Goal: Find specific page/section: Find specific page/section

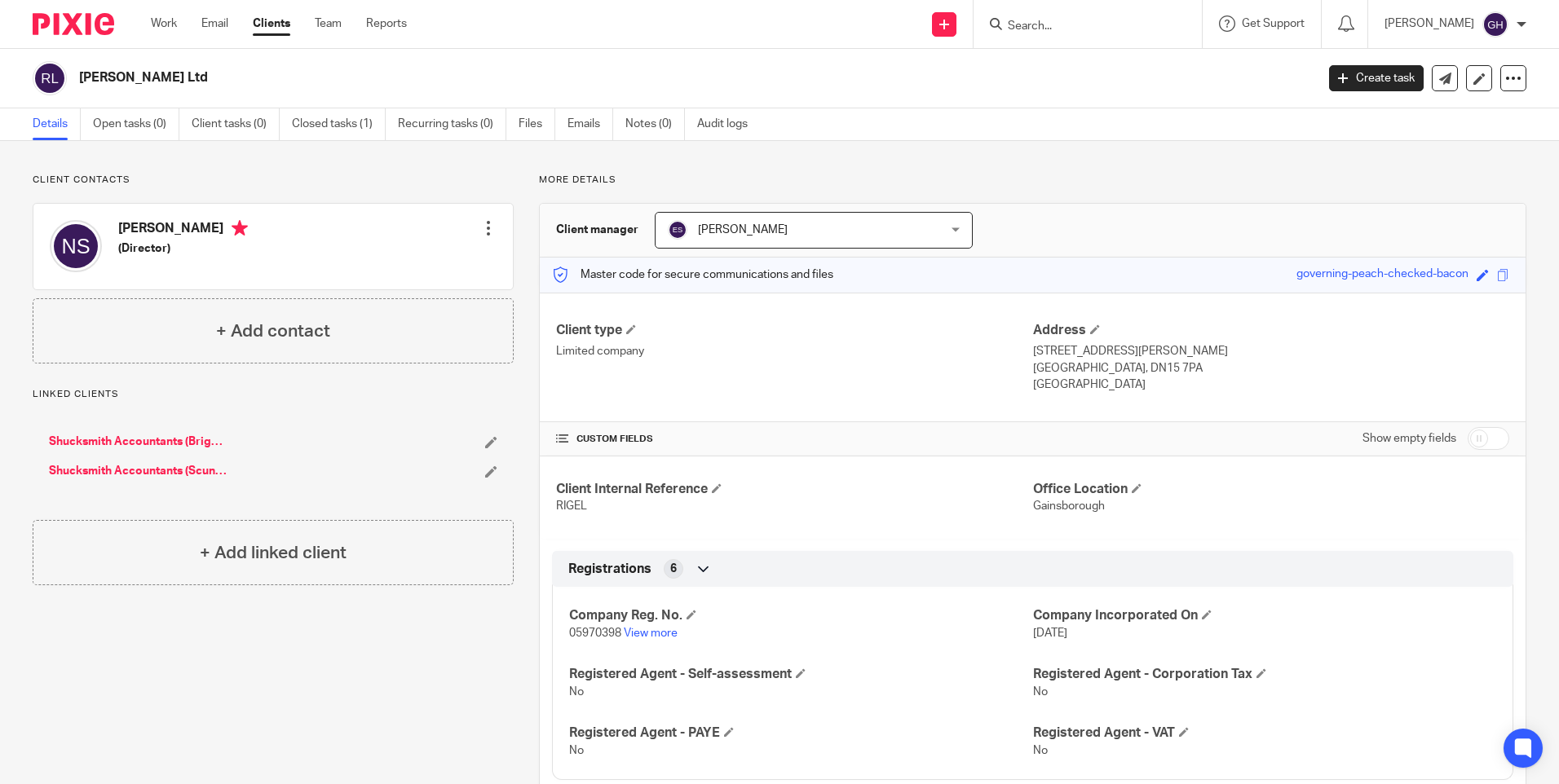
scroll to position [81, 0]
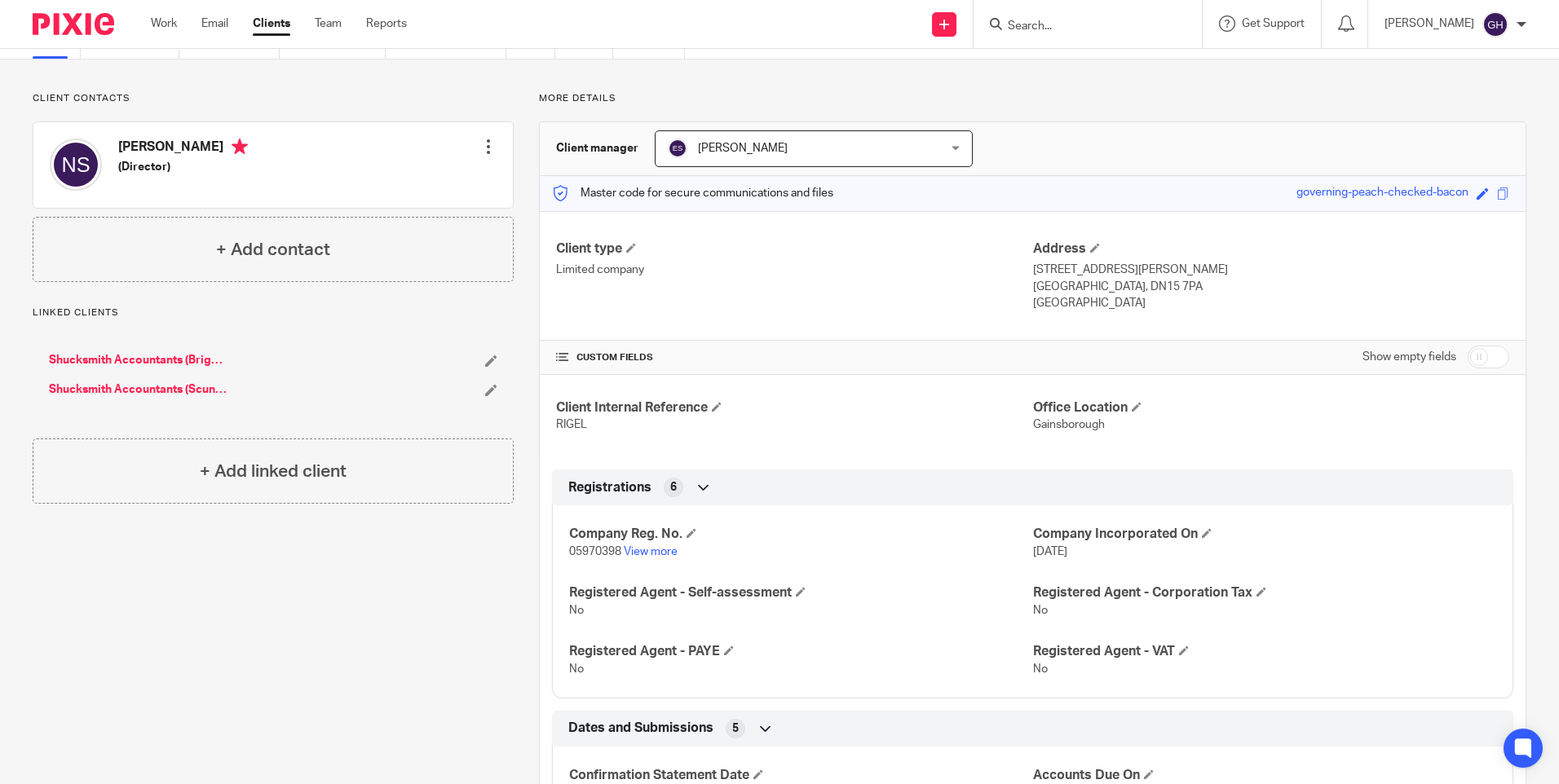
click at [1070, 27] on input "Search" at bounding box center [1079, 27] width 146 height 14
type input "tmc"
click at [1094, 65] on link at bounding box center [1104, 63] width 203 height 24
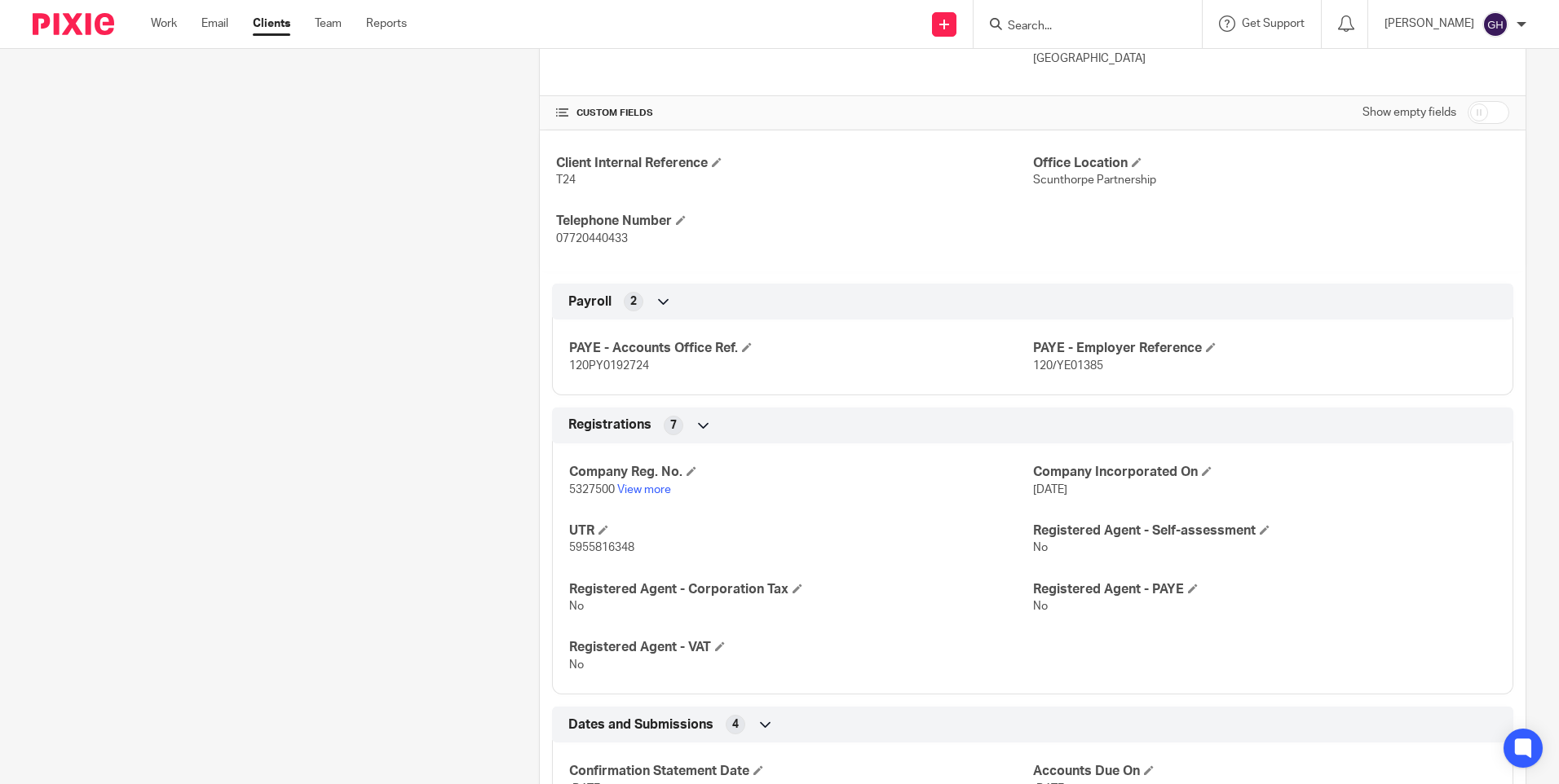
scroll to position [408, 0]
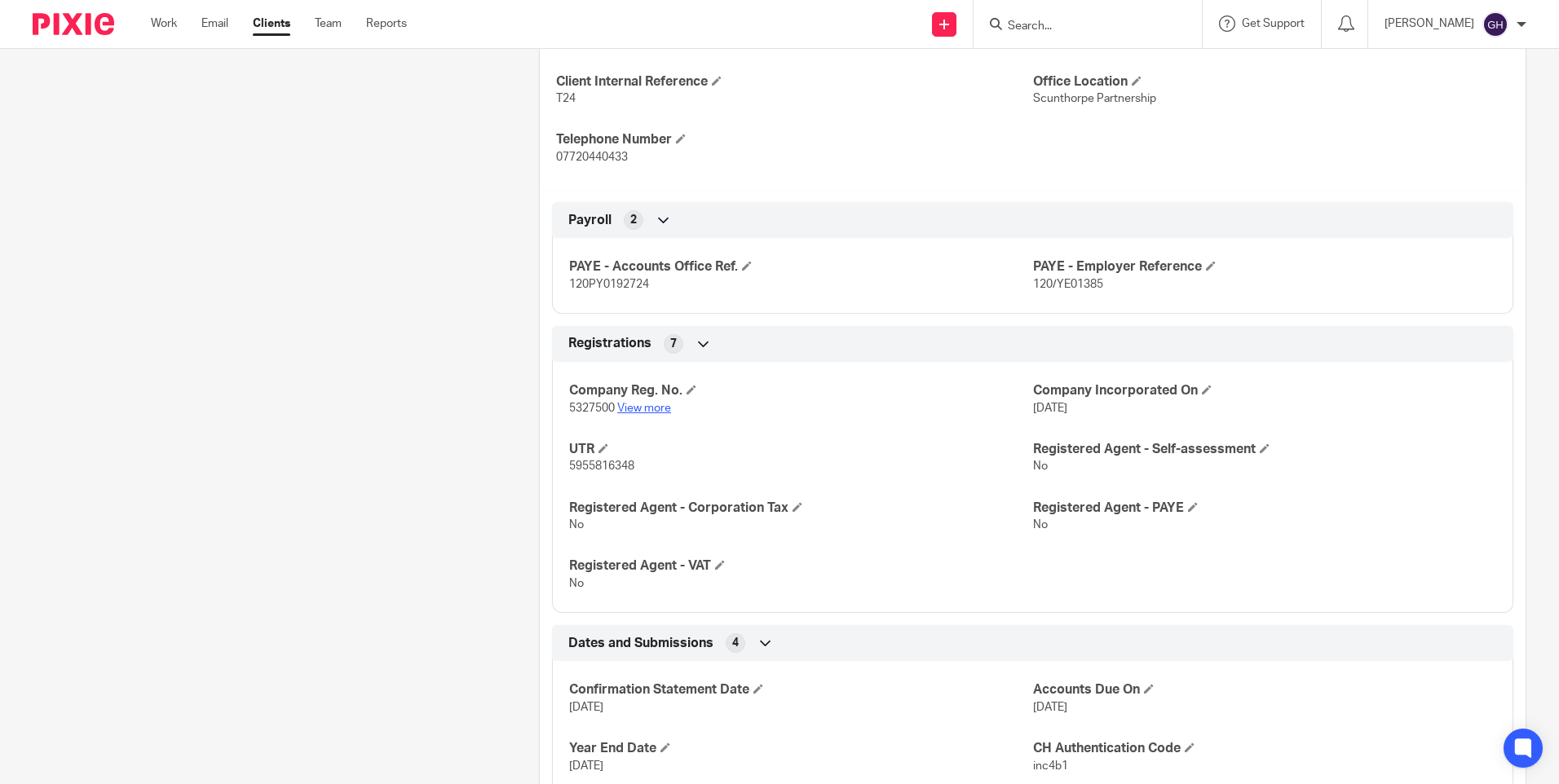
click at [638, 411] on link "View more" at bounding box center [643, 408] width 53 height 12
click at [1102, 32] on input "Search" at bounding box center [1079, 27] width 146 height 14
type input "pd"
click at [1104, 53] on link at bounding box center [1104, 63] width 203 height 24
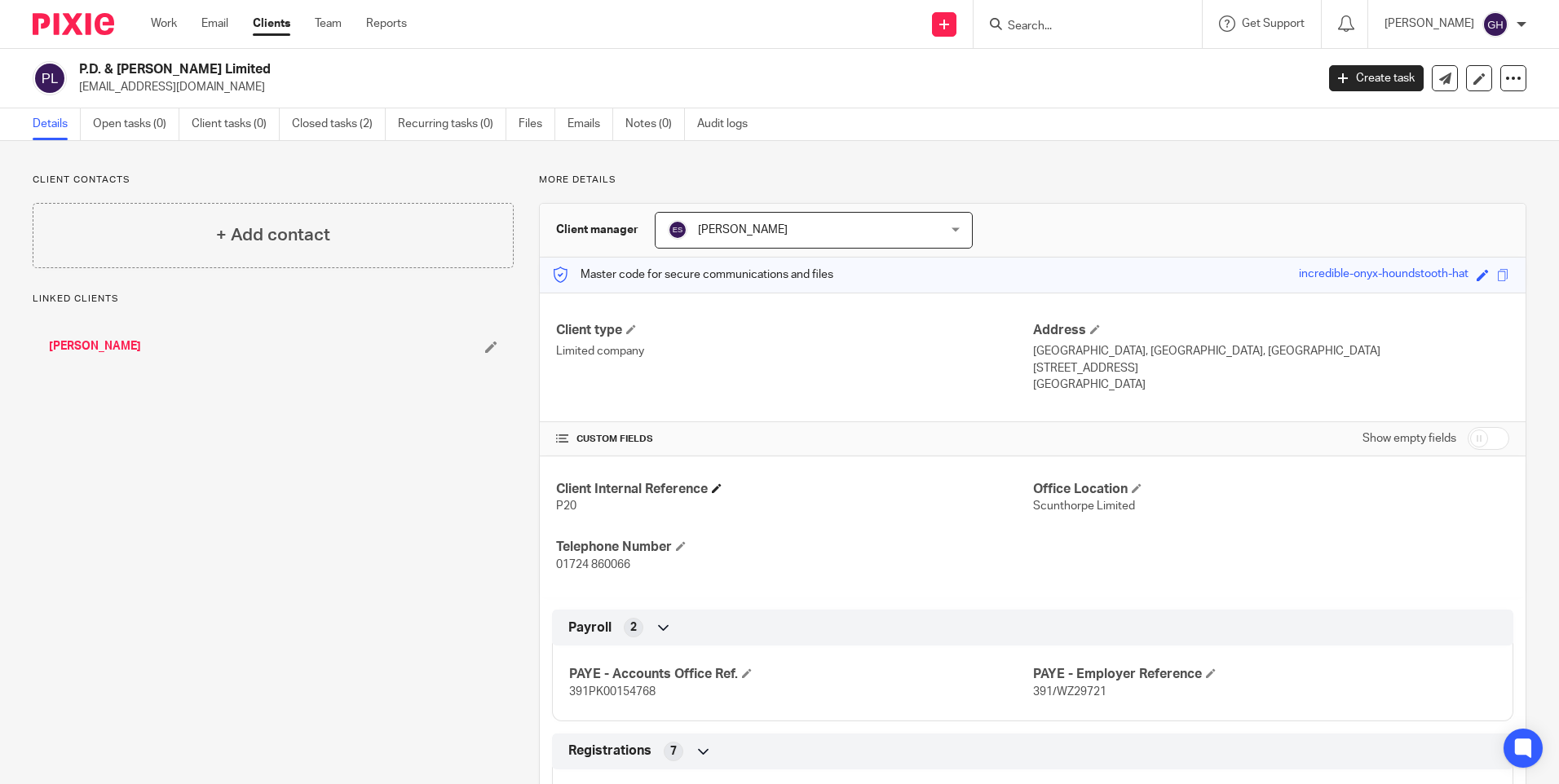
scroll to position [244, 0]
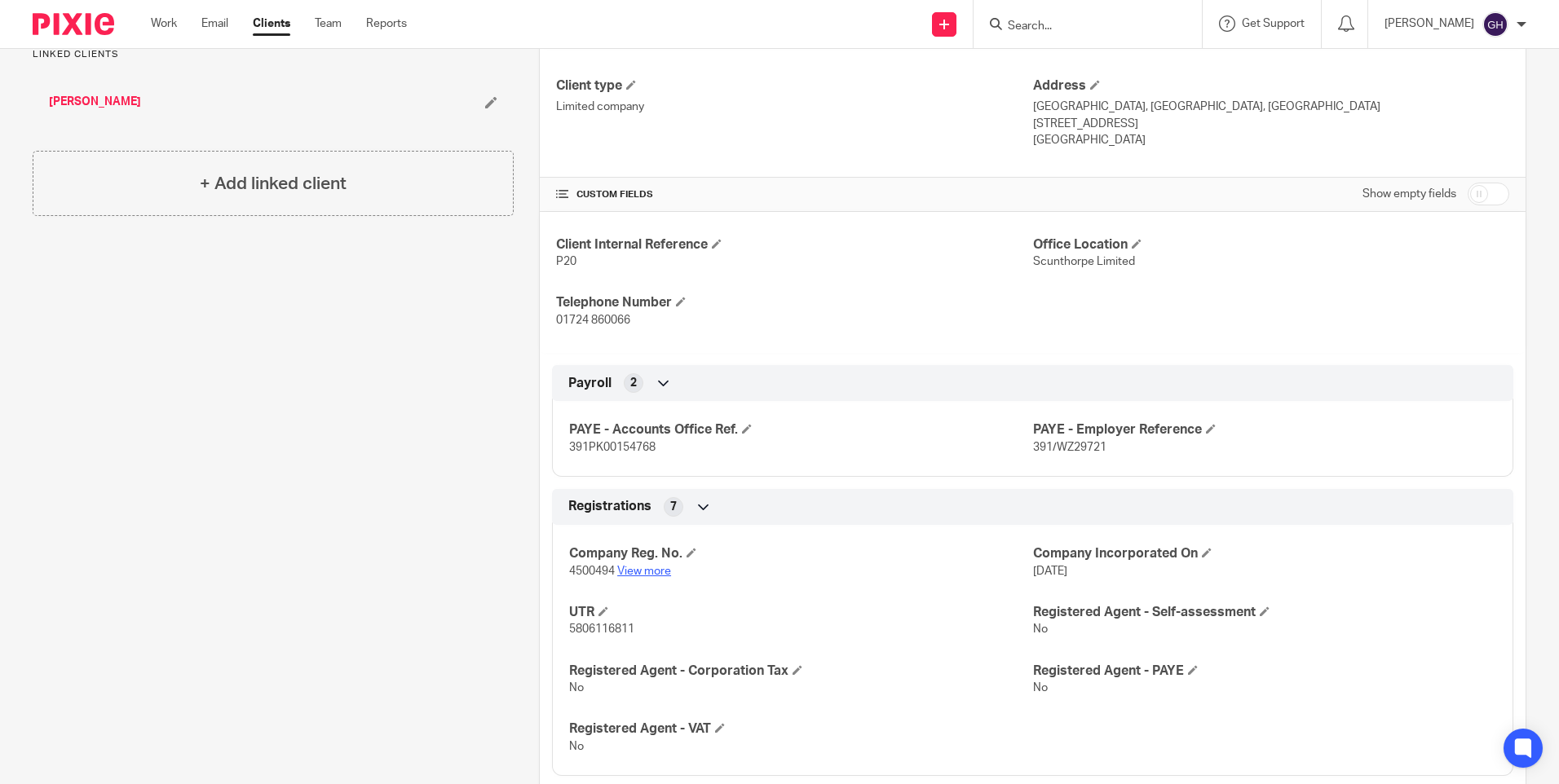
click at [638, 573] on link "View more" at bounding box center [643, 571] width 53 height 12
